Goal: Task Accomplishment & Management: Use online tool/utility

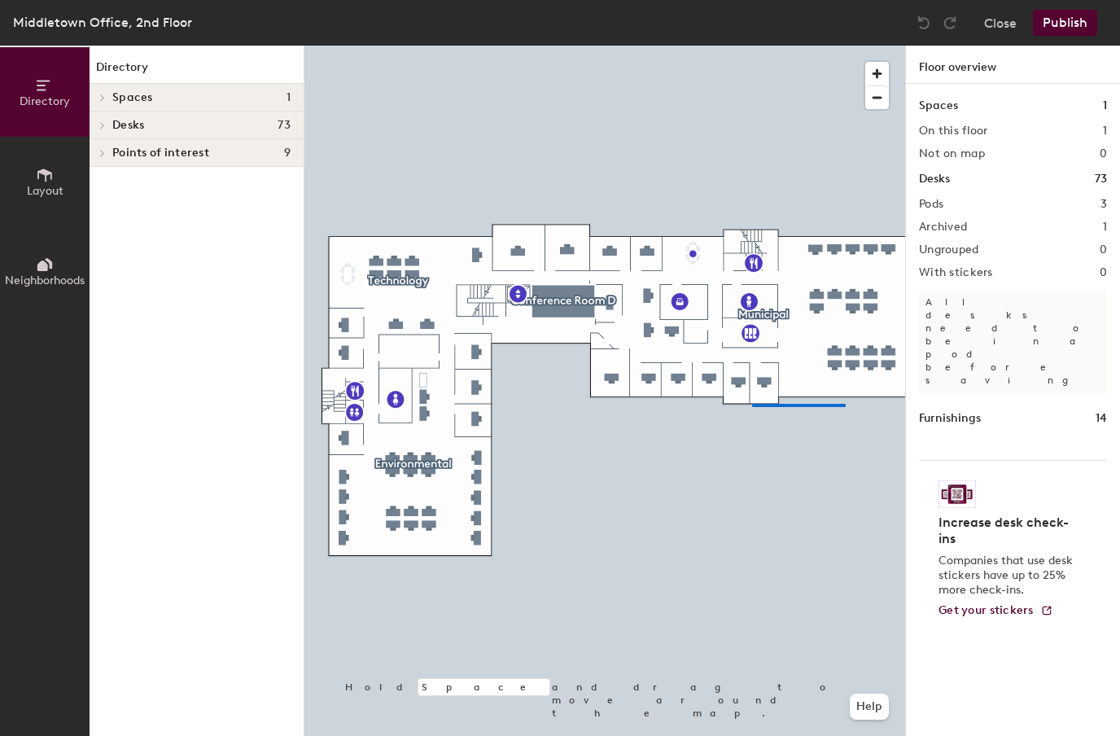
click at [752, 46] on div at bounding box center [604, 46] width 601 height 0
click at [869, 46] on div at bounding box center [604, 46] width 601 height 0
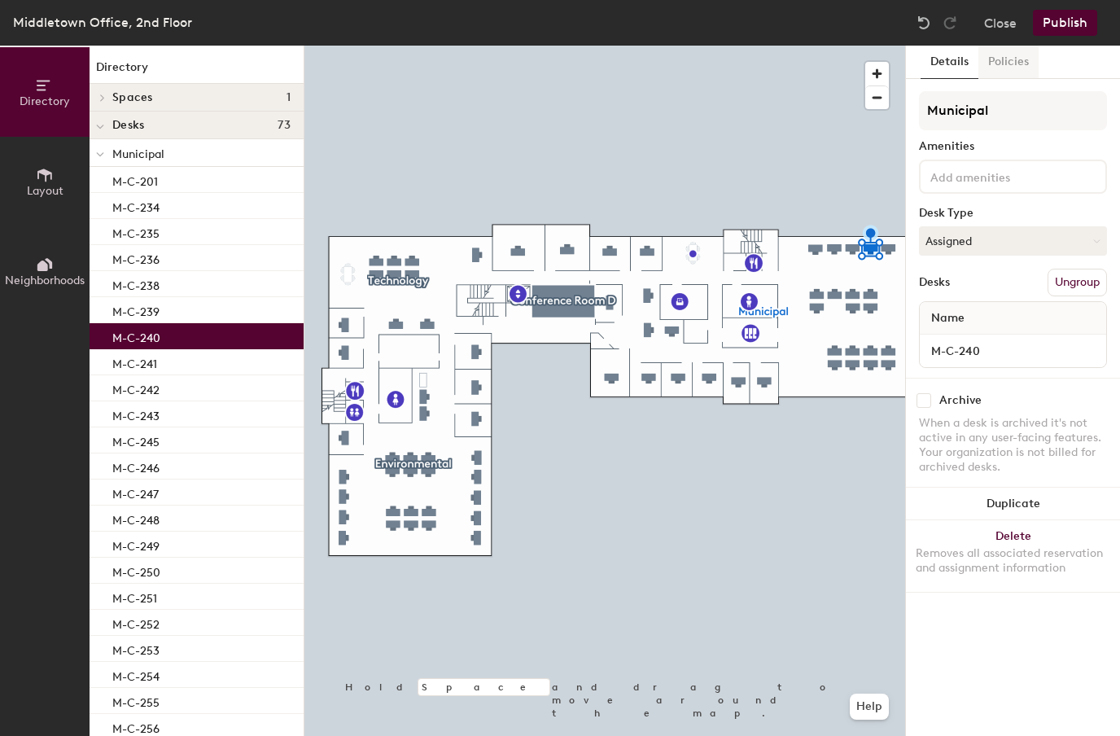
click at [1001, 63] on button "Policies" at bounding box center [1008, 62] width 60 height 33
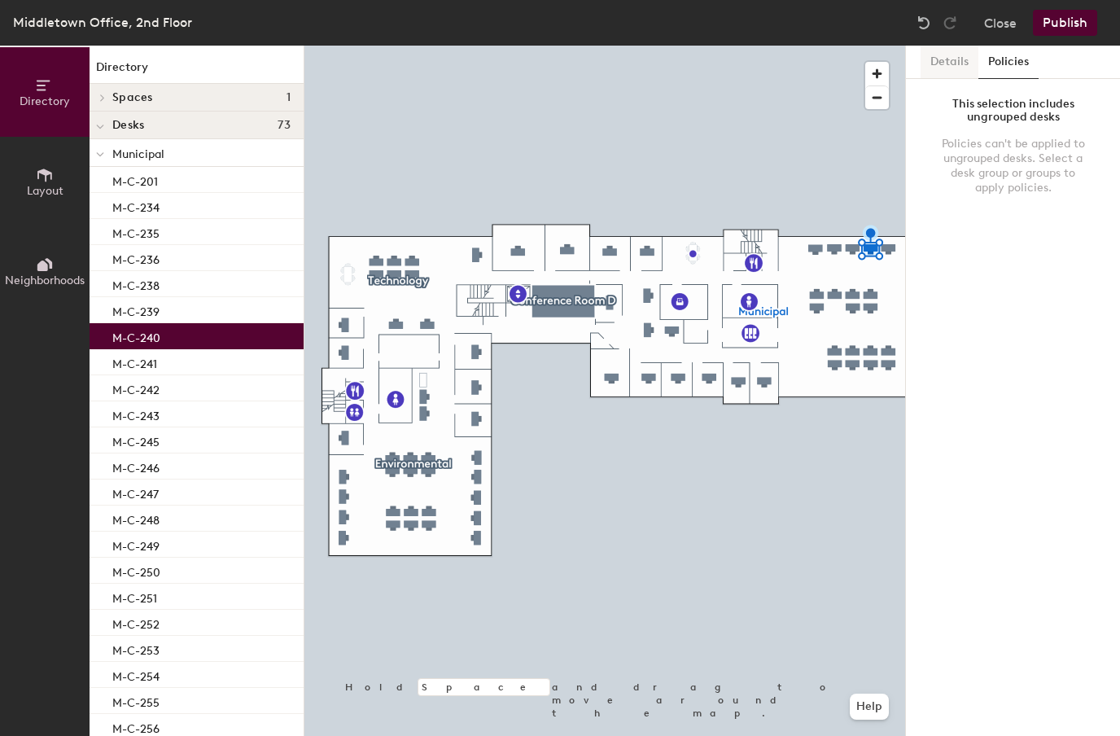
click at [961, 64] on button "Details" at bounding box center [949, 62] width 58 height 33
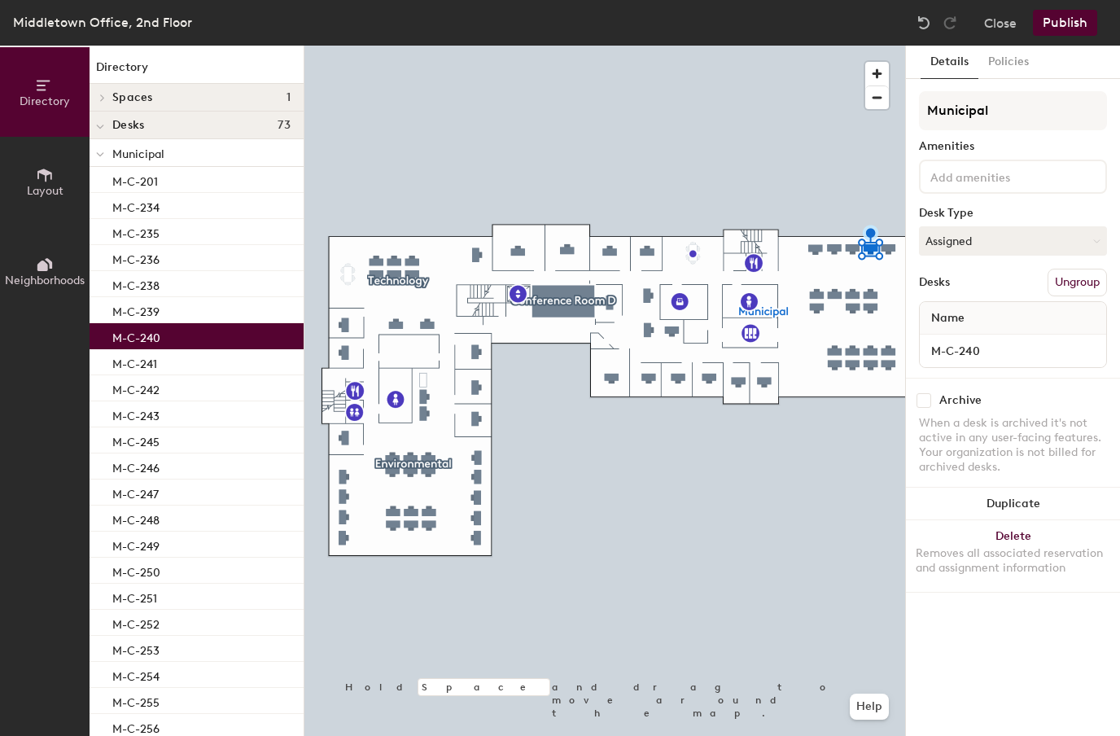
click at [836, 46] on div at bounding box center [604, 46] width 601 height 0
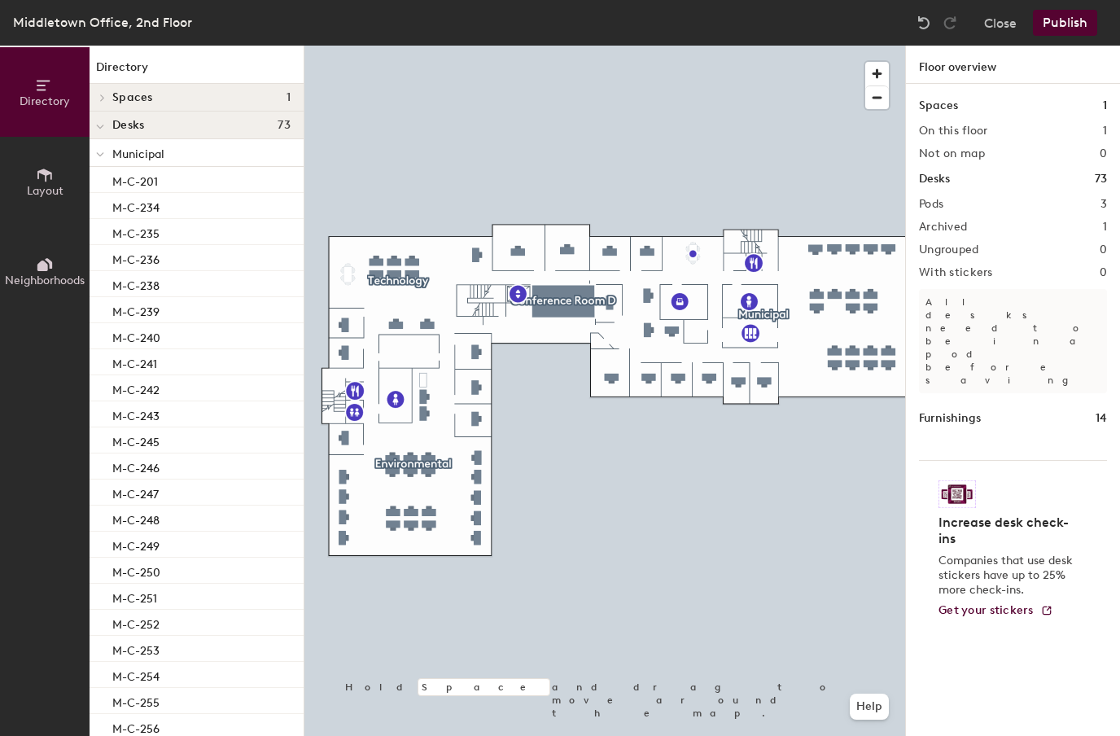
click at [875, 46] on div at bounding box center [604, 46] width 601 height 0
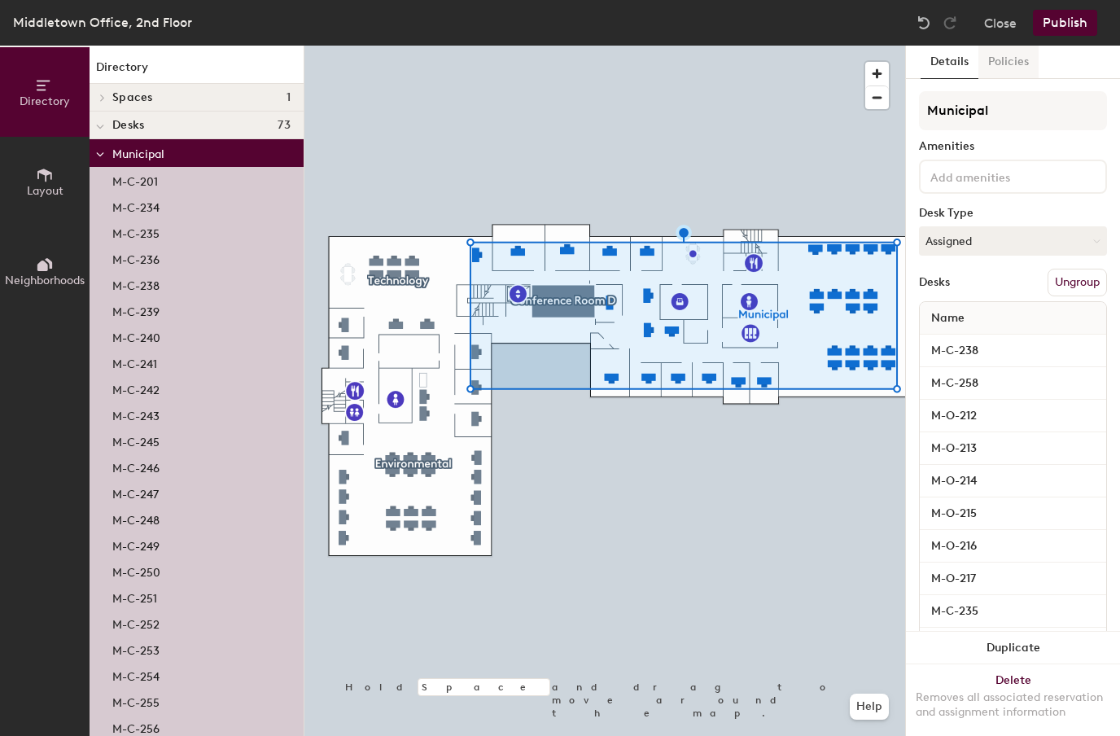
click at [1002, 72] on button "Policies" at bounding box center [1008, 62] width 60 height 33
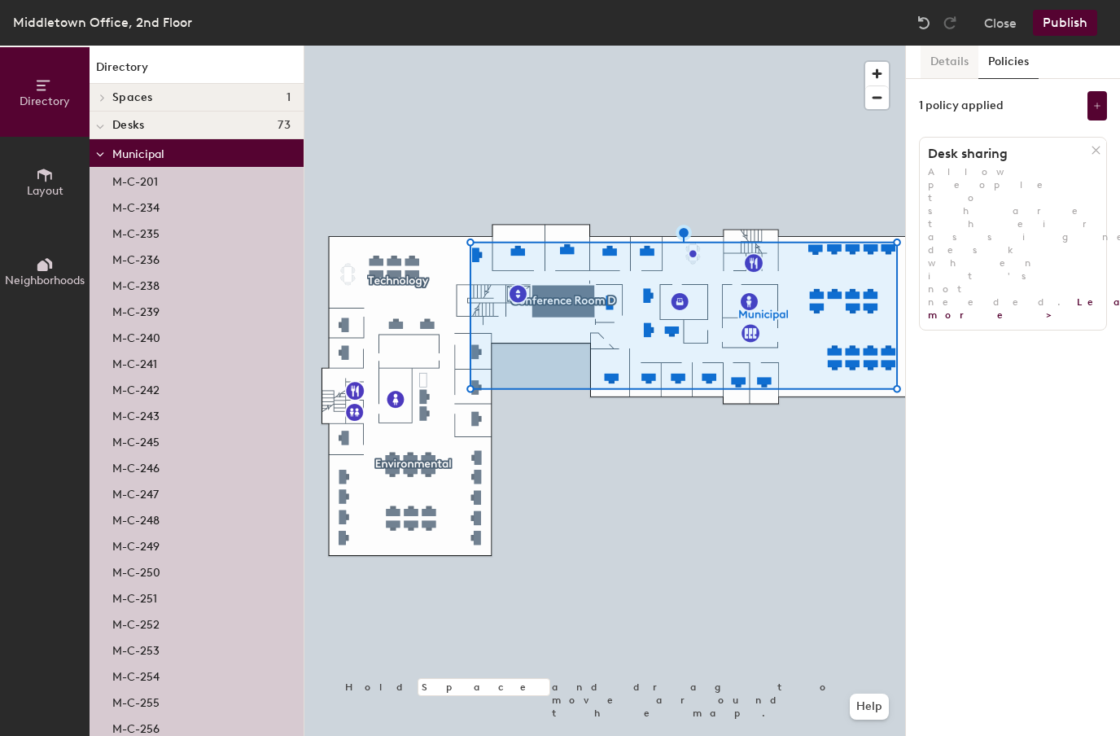
click at [954, 63] on button "Details" at bounding box center [949, 62] width 58 height 33
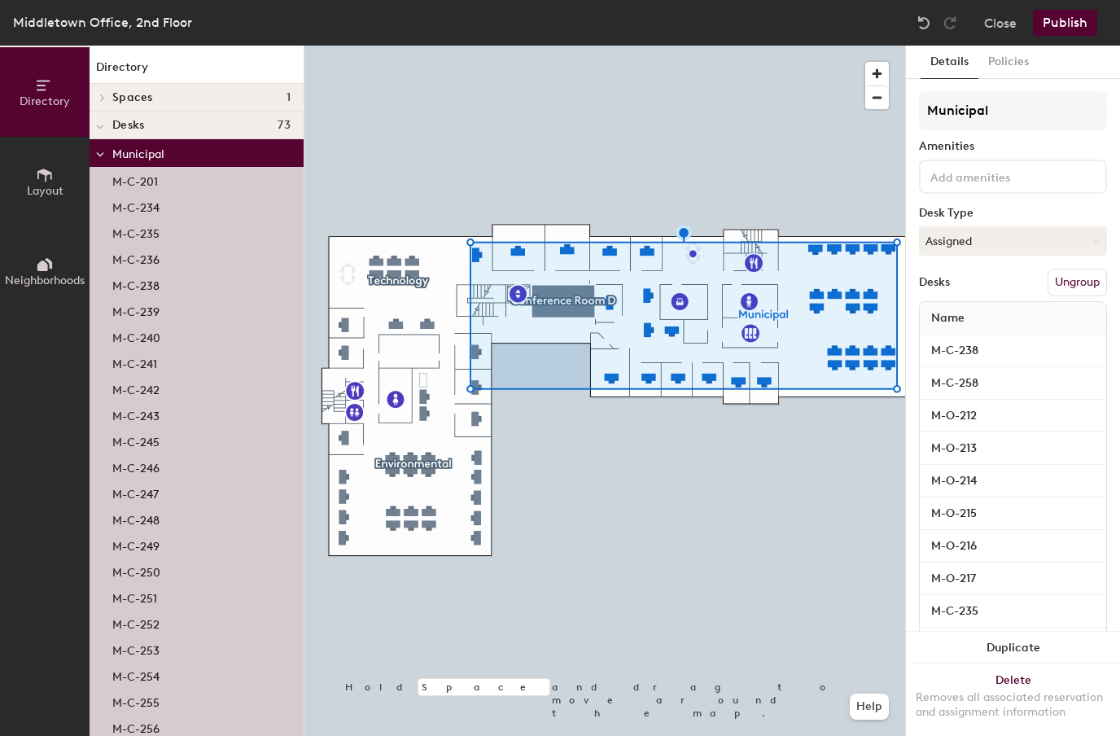
click at [834, 46] on div at bounding box center [604, 46] width 601 height 0
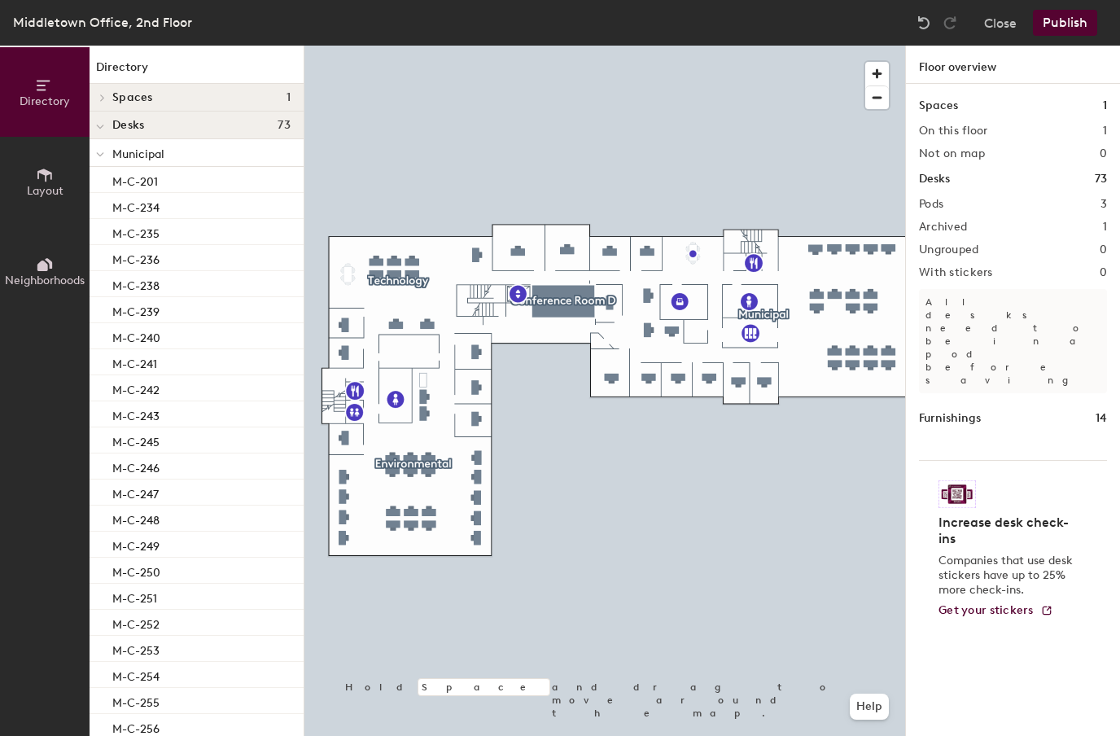
click at [854, 46] on div at bounding box center [604, 46] width 601 height 0
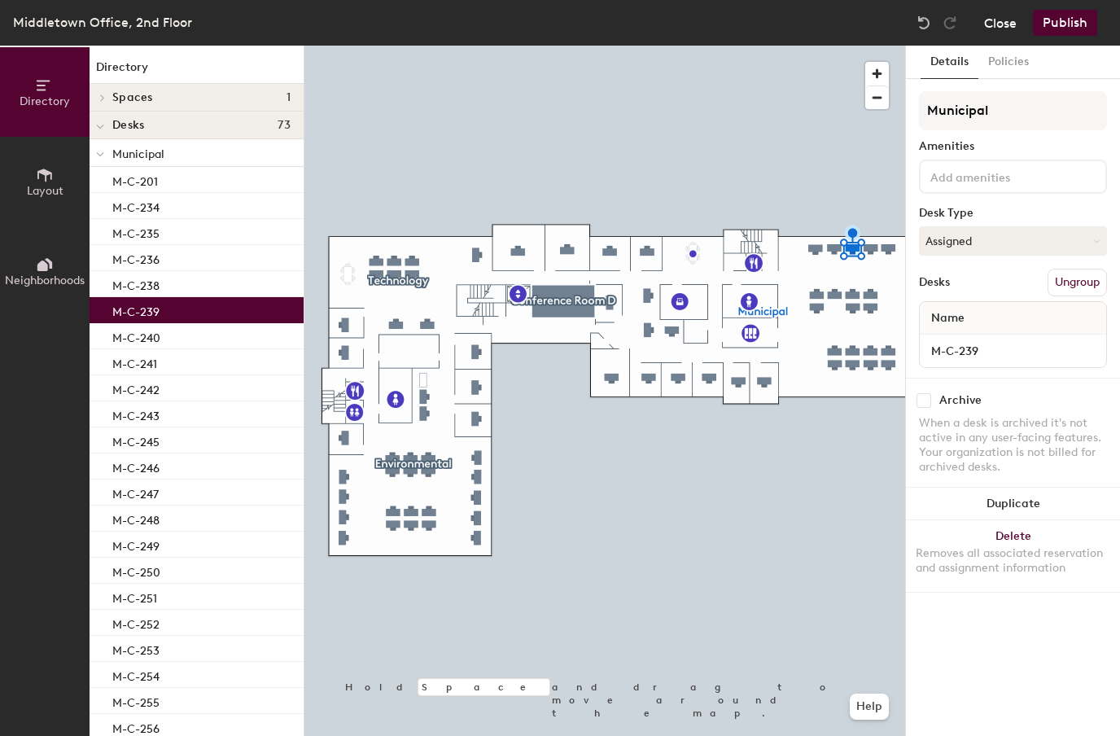
click at [996, 19] on button "Close" at bounding box center [1000, 23] width 33 height 26
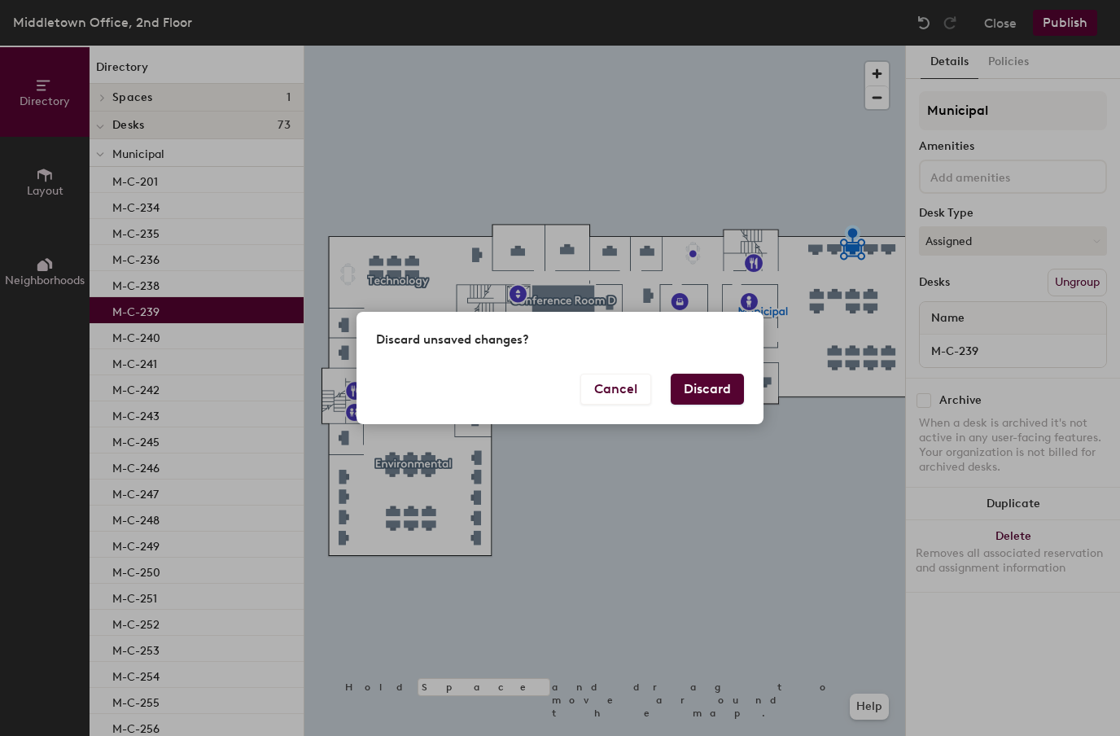
click at [702, 404] on button "Discard" at bounding box center [707, 389] width 73 height 31
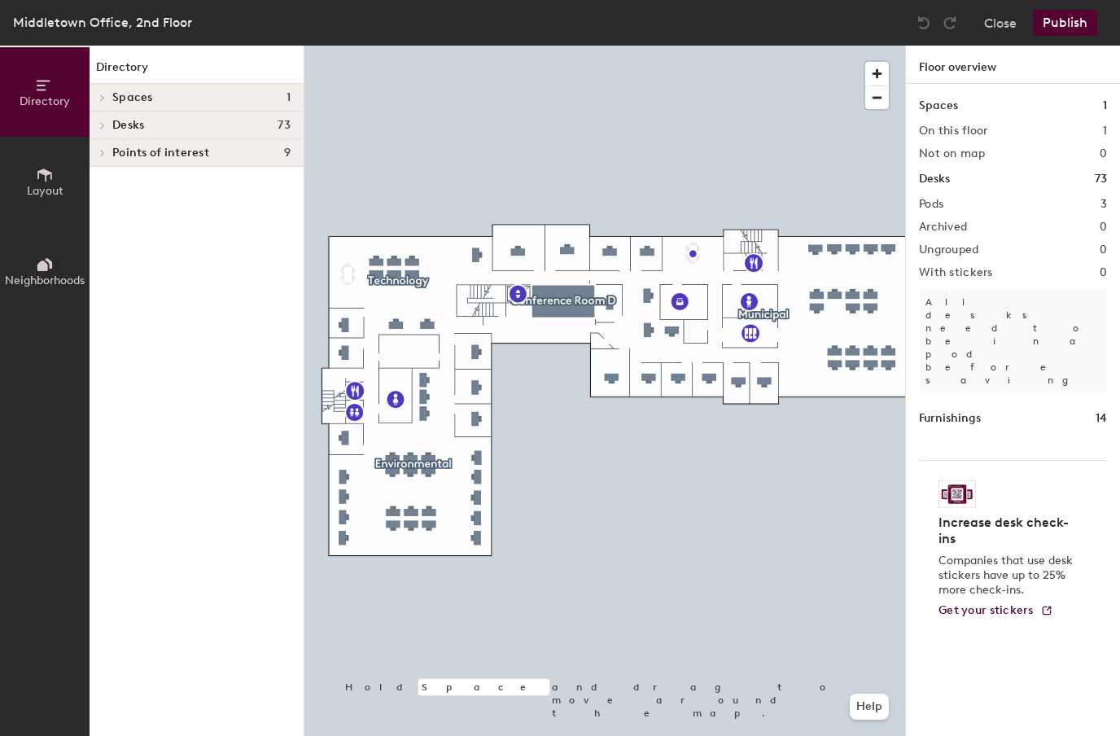
click at [423, 46] on div at bounding box center [604, 46] width 601 height 0
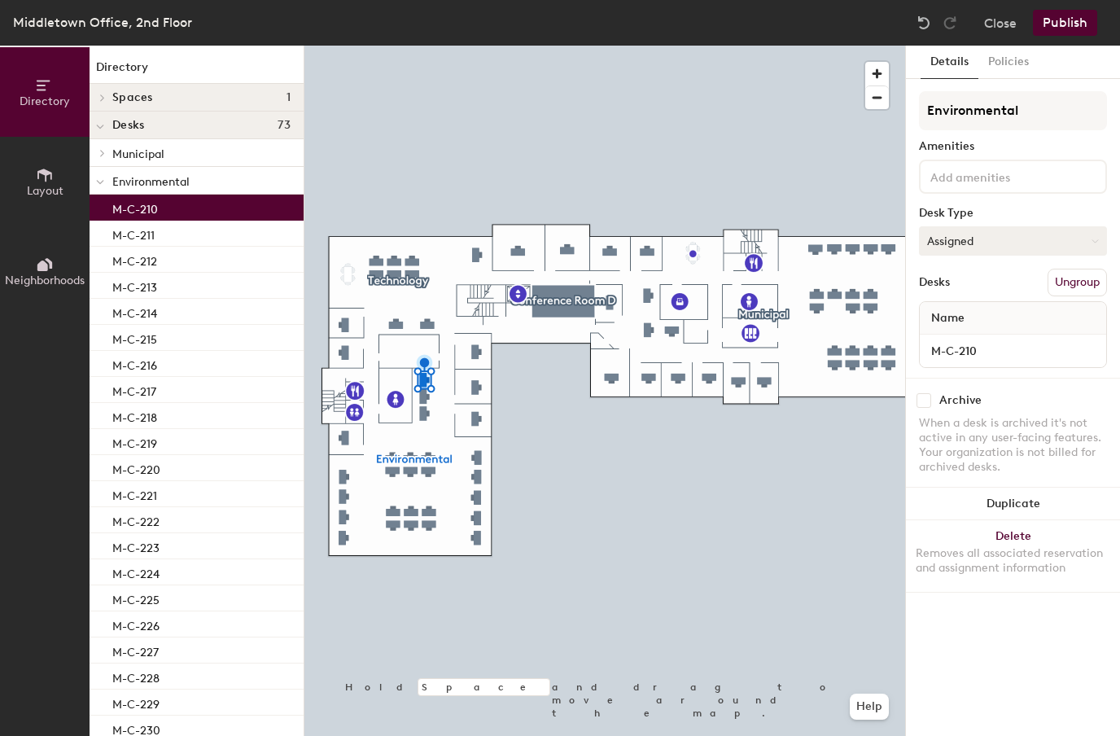
click at [1102, 242] on button "Assigned" at bounding box center [1013, 240] width 188 height 29
click at [980, 336] on div "Hoteled" at bounding box center [1001, 340] width 163 height 24
click at [1070, 27] on button "Publish" at bounding box center [1065, 23] width 64 height 26
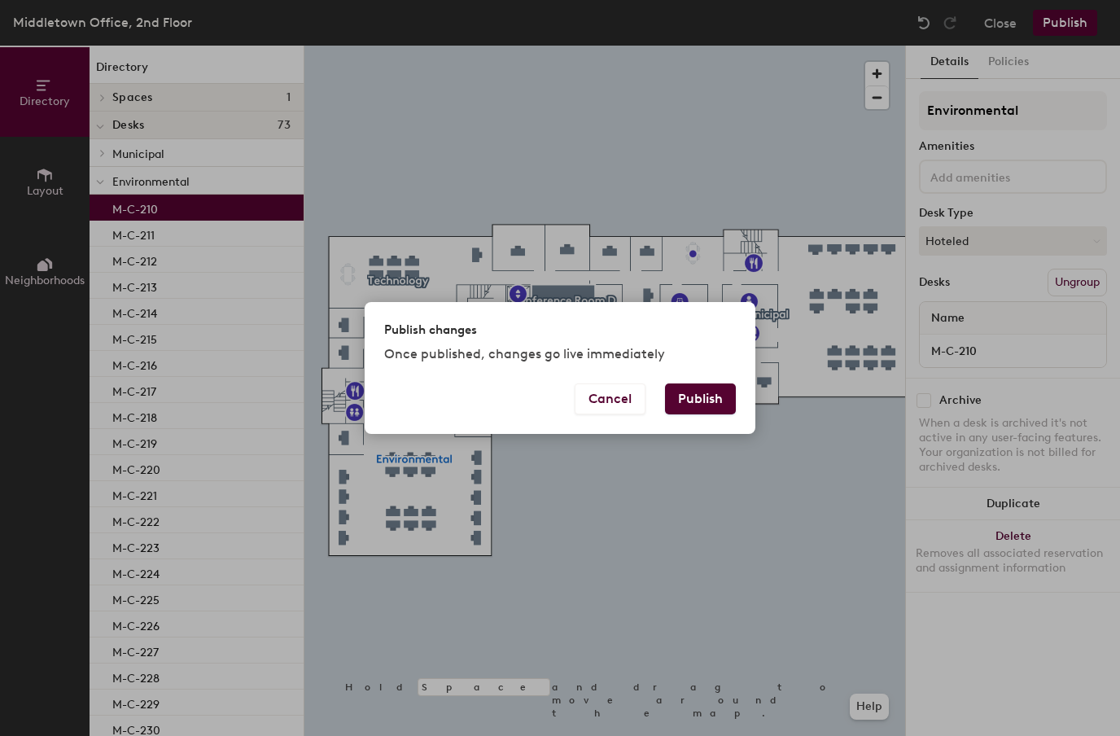
click at [708, 414] on button "Publish" at bounding box center [700, 398] width 71 height 31
